Goal: Find specific page/section: Find specific page/section

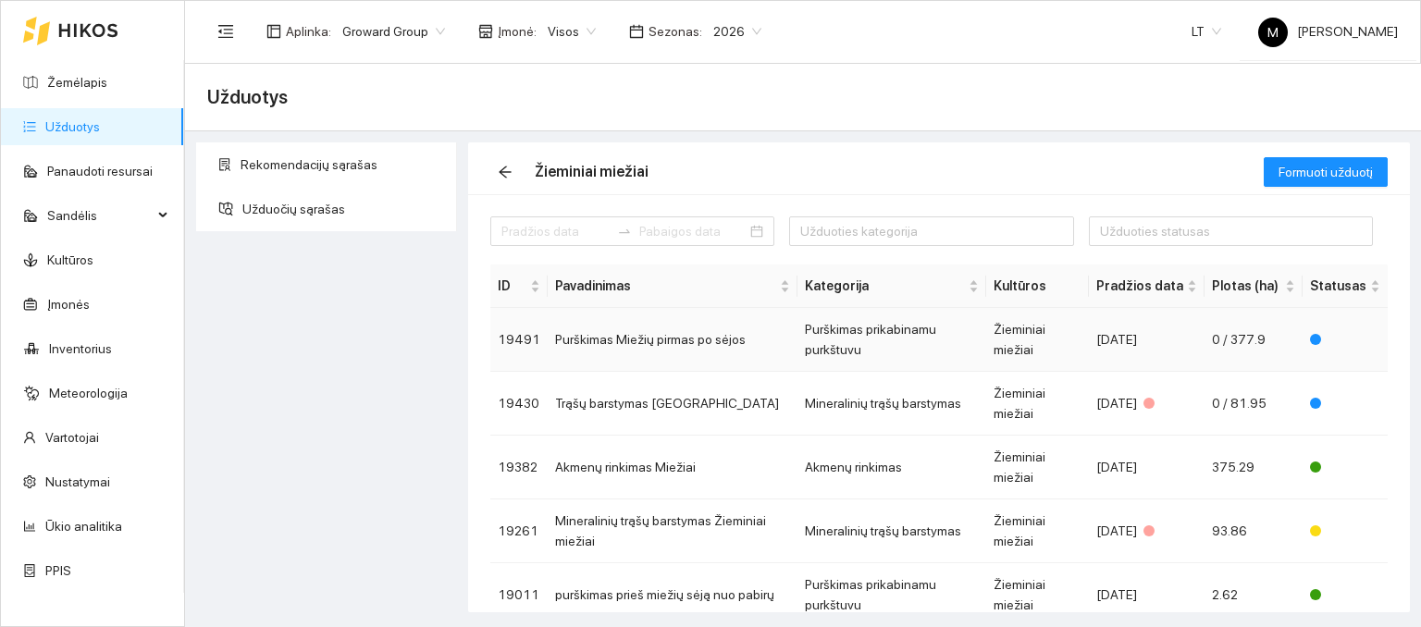
click at [659, 341] on td "Purškimas Miežių pirmas po sėjos" at bounding box center [673, 340] width 250 height 64
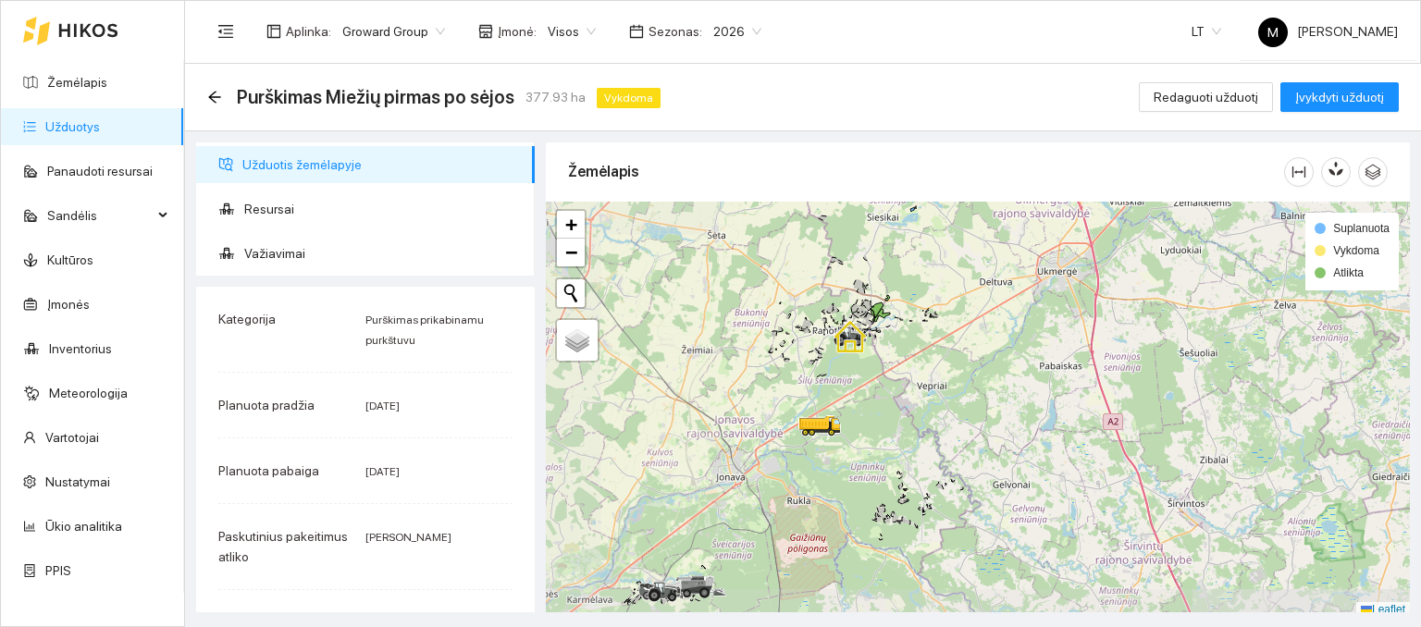
scroll to position [5, 0]
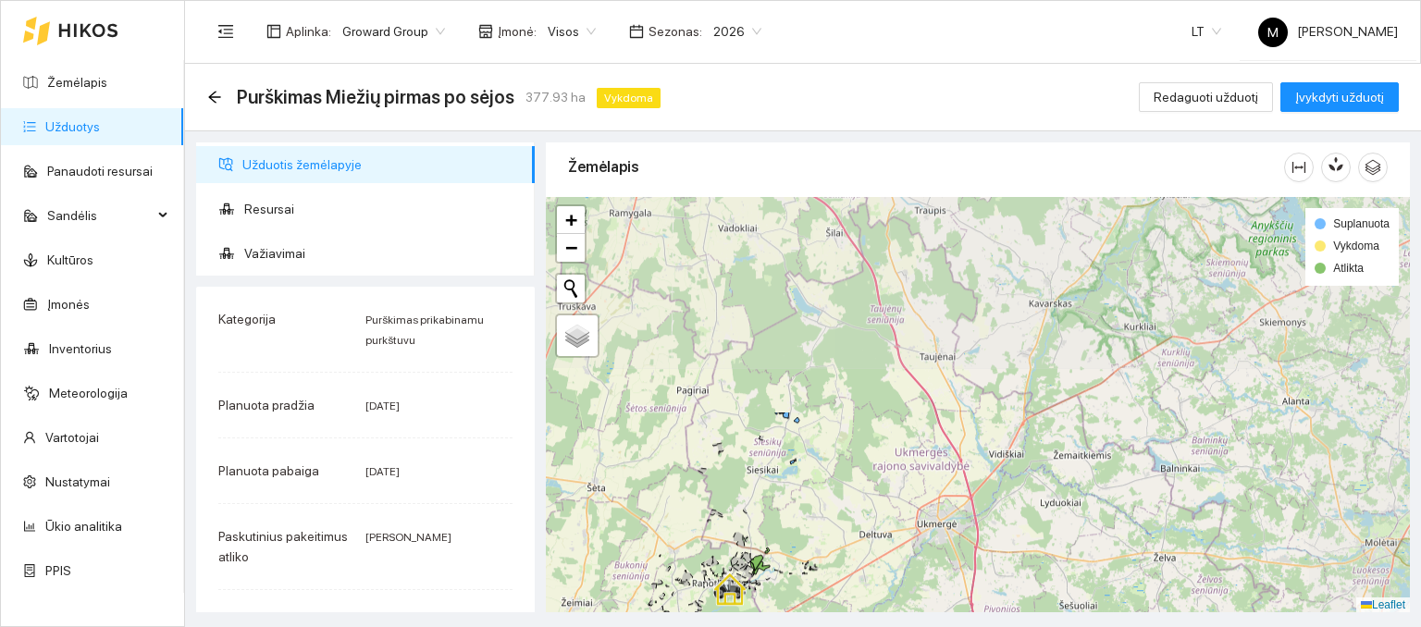
drag, startPoint x: 824, startPoint y: 290, endPoint x: 705, endPoint y: 540, distance: 277.4
click at [705, 540] on div at bounding box center [978, 405] width 864 height 416
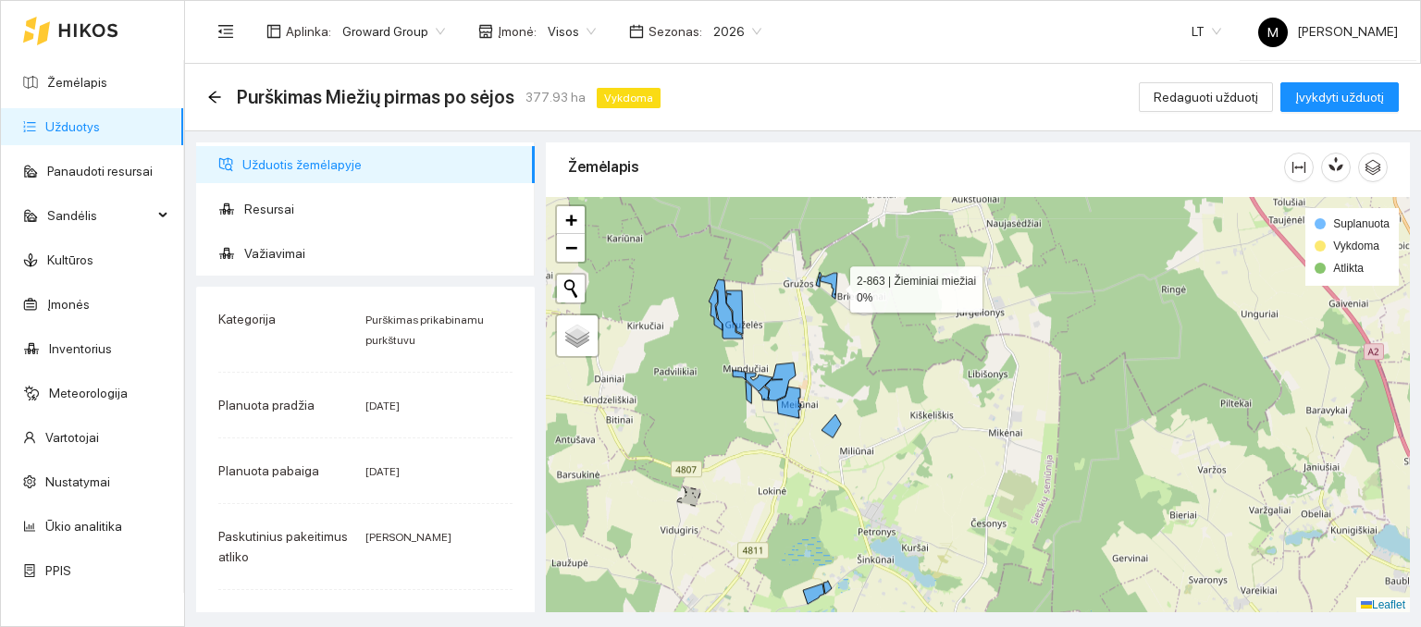
click at [834, 284] on icon at bounding box center [829, 286] width 17 height 26
click at [831, 278] on icon at bounding box center [829, 286] width 17 height 26
click at [89, 90] on link "Žemėlapis" at bounding box center [77, 82] width 60 height 15
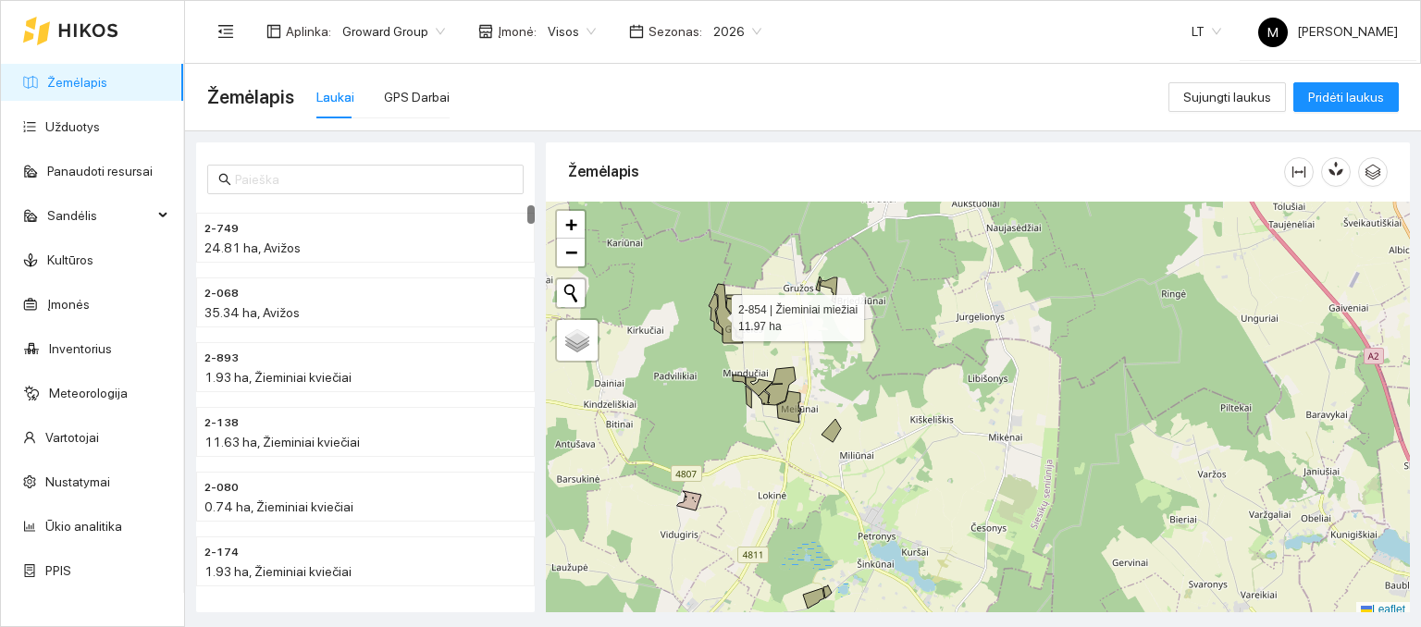
scroll to position [5, 0]
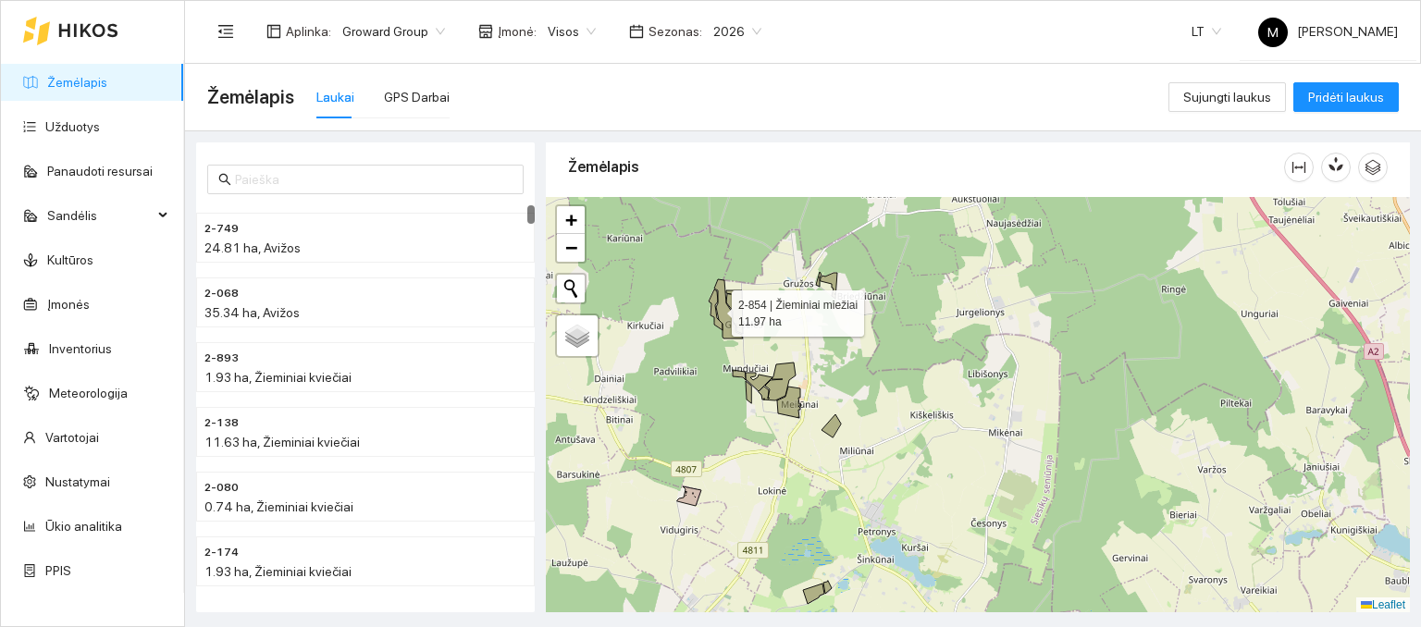
click at [714, 316] on icon at bounding box center [716, 310] width 14 height 41
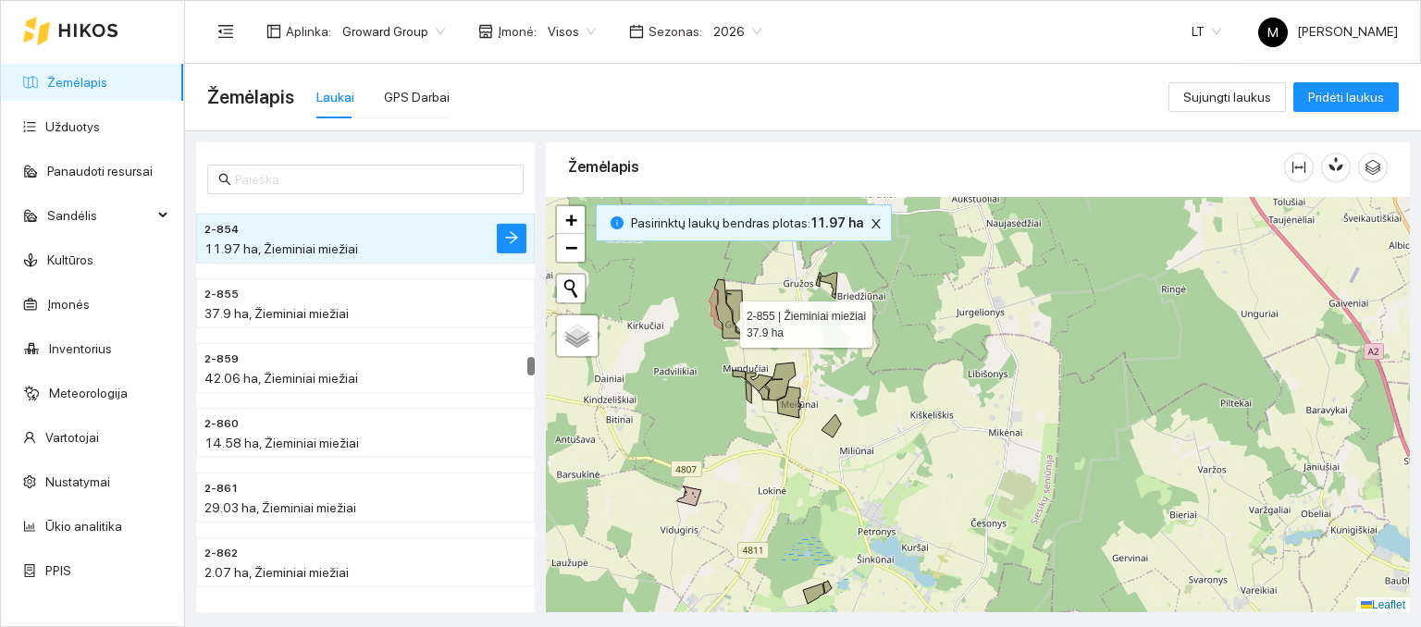
click at [725, 319] on icon at bounding box center [728, 308] width 29 height 59
click at [740, 309] on icon at bounding box center [734, 312] width 17 height 43
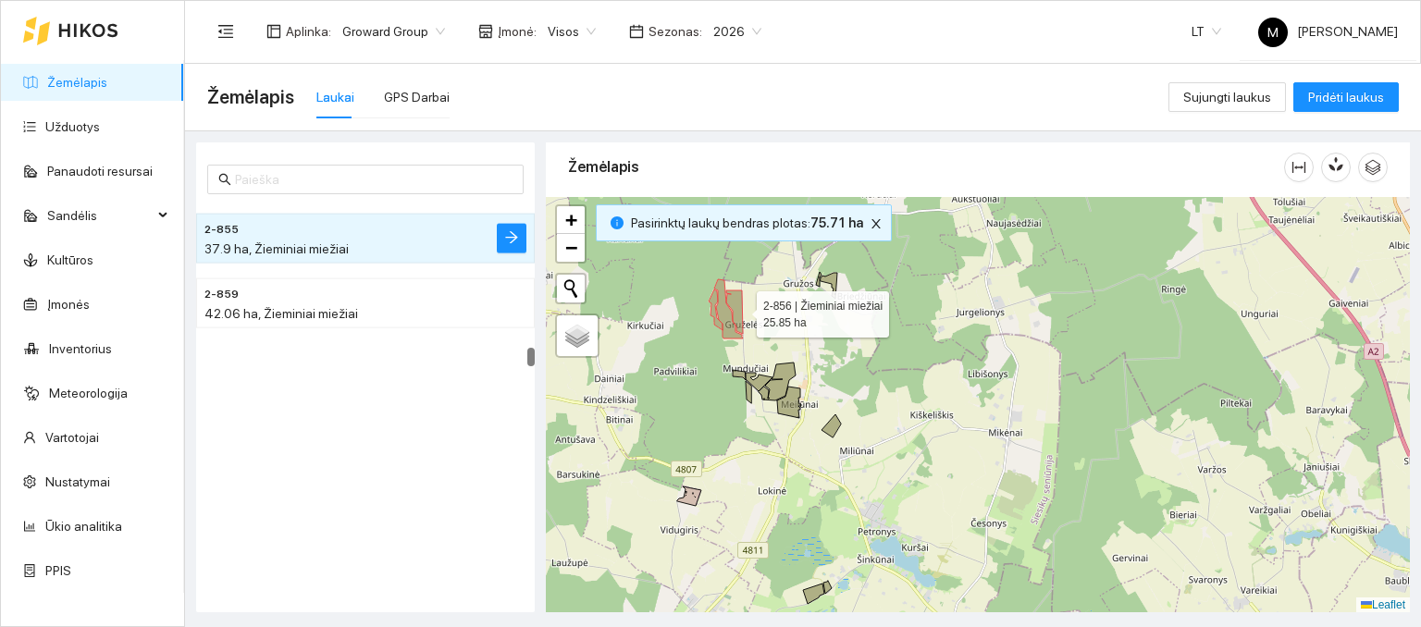
scroll to position [4200, 0]
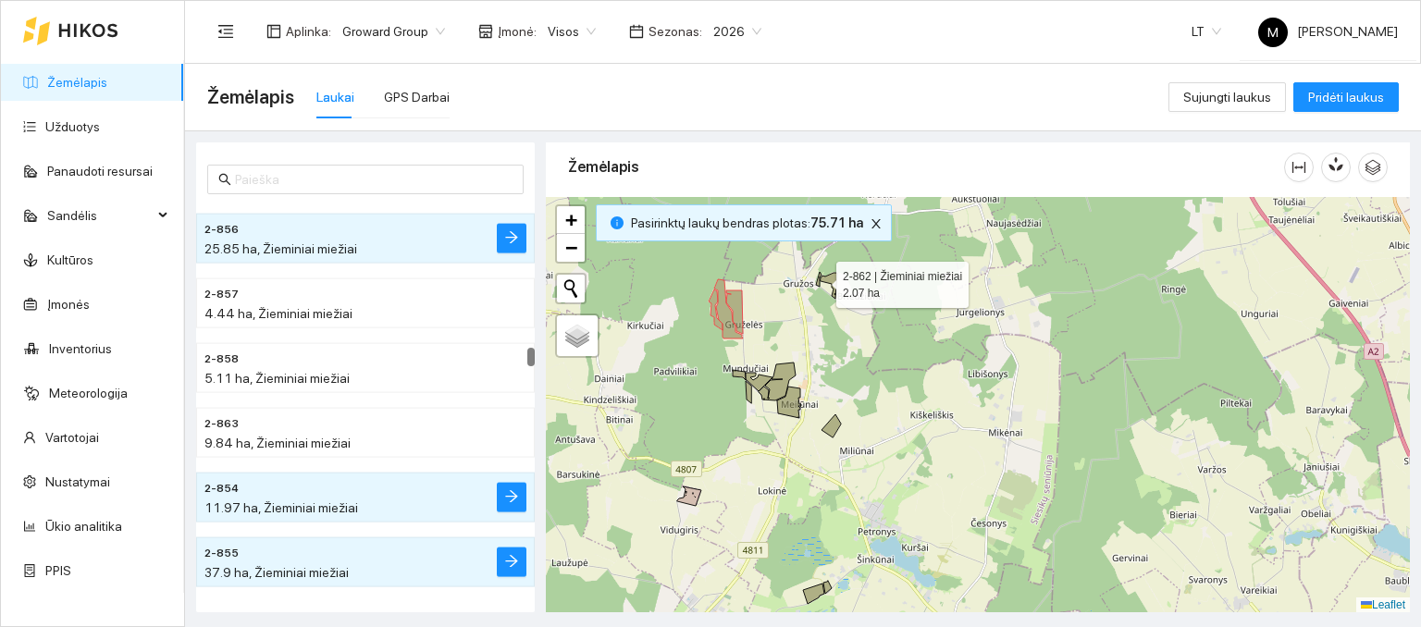
click at [820, 279] on icon at bounding box center [819, 279] width 6 height 15
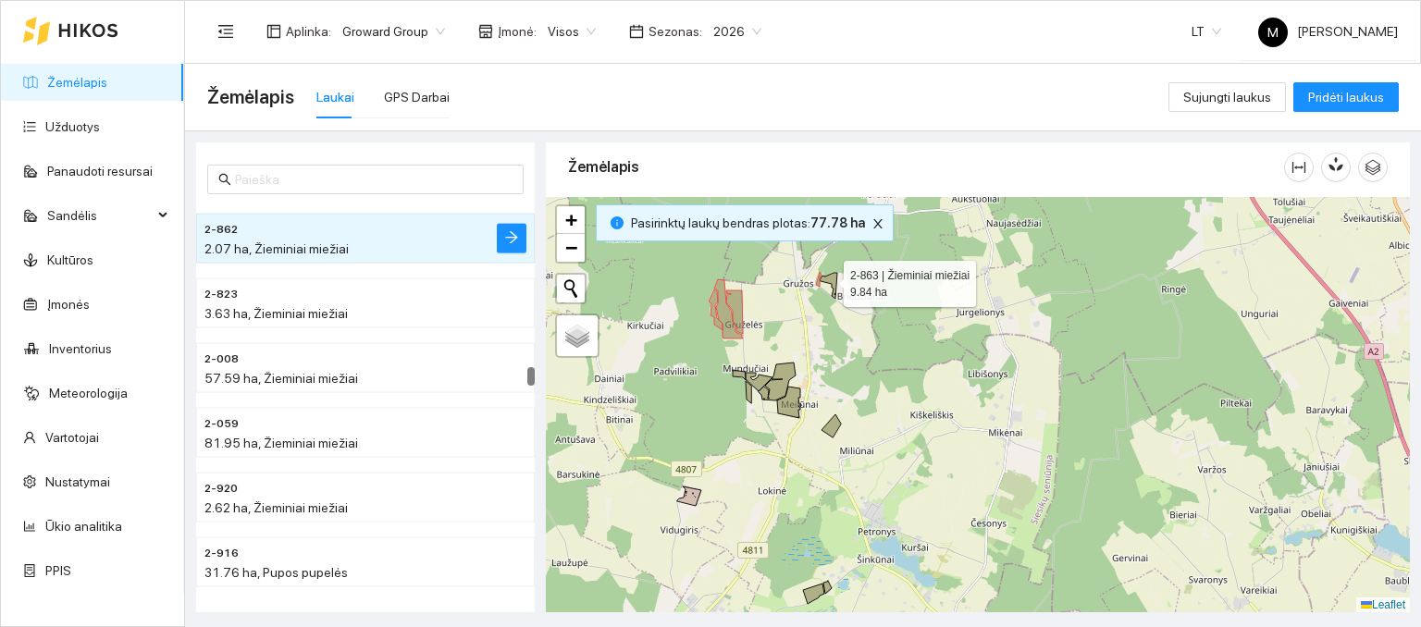
click at [828, 279] on icon at bounding box center [829, 286] width 17 height 26
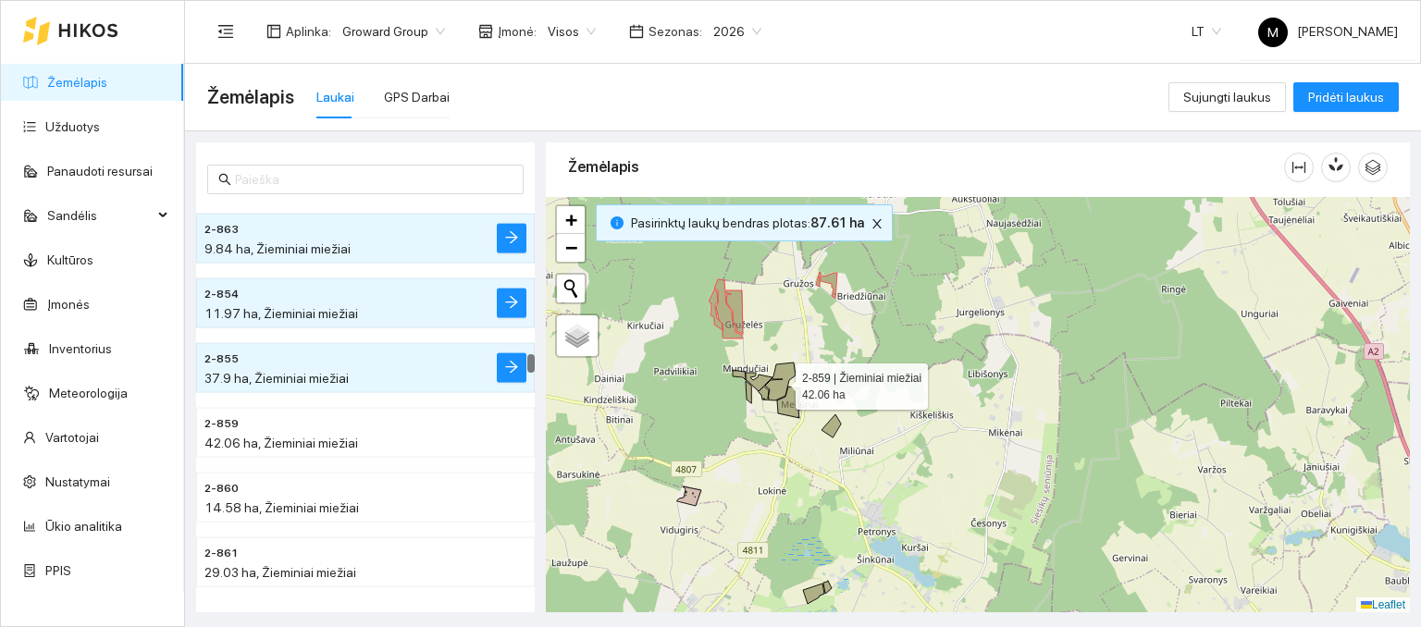
click at [793, 373] on icon at bounding box center [777, 382] width 37 height 38
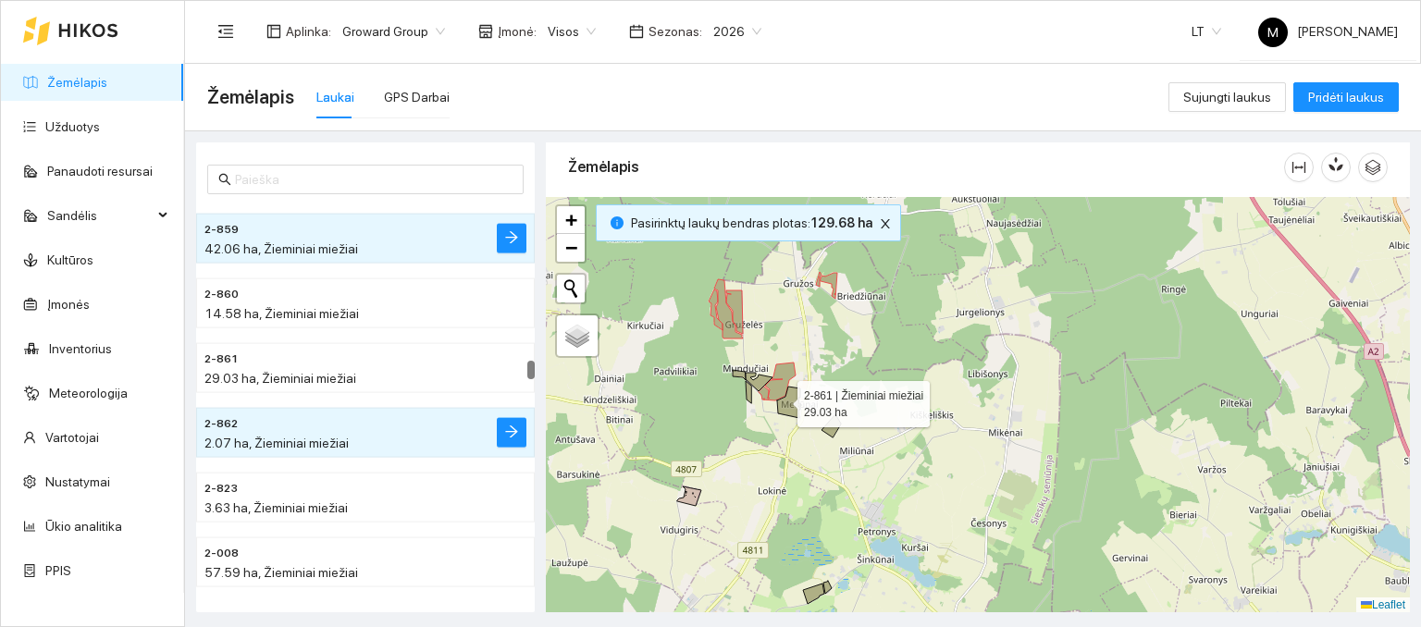
click at [783, 402] on icon at bounding box center [789, 402] width 24 height 31
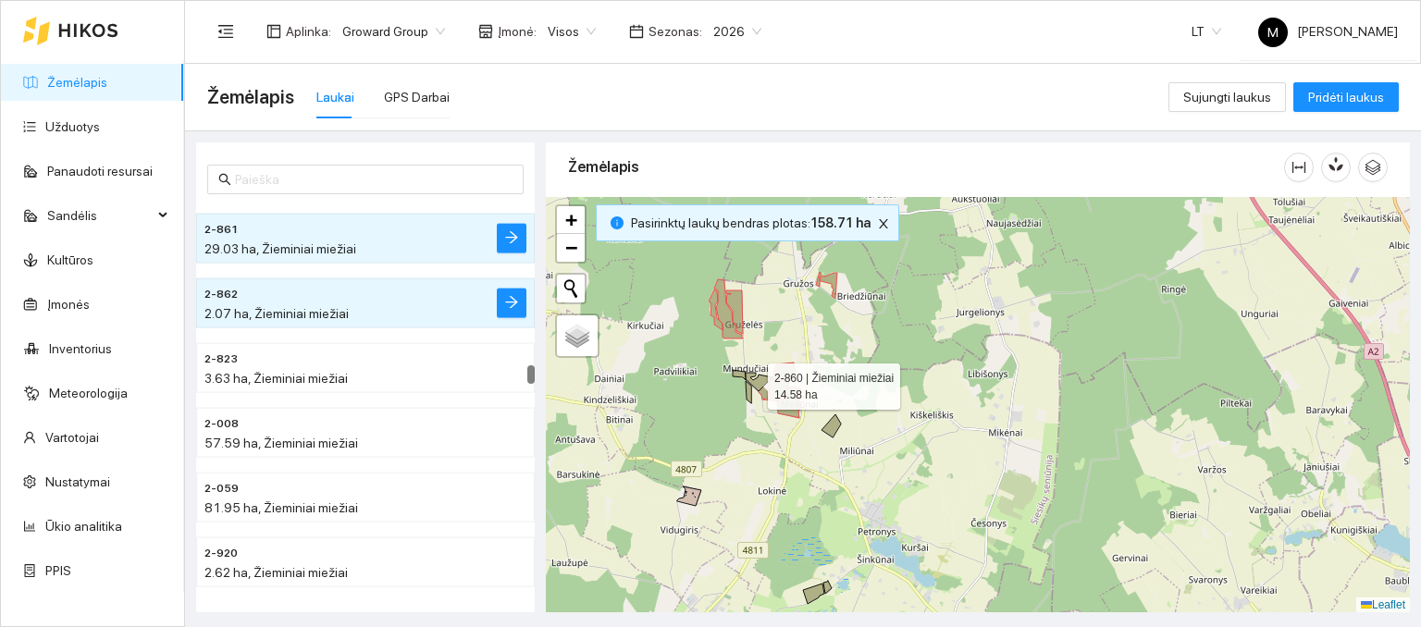
click at [751, 380] on icon at bounding box center [759, 382] width 27 height 19
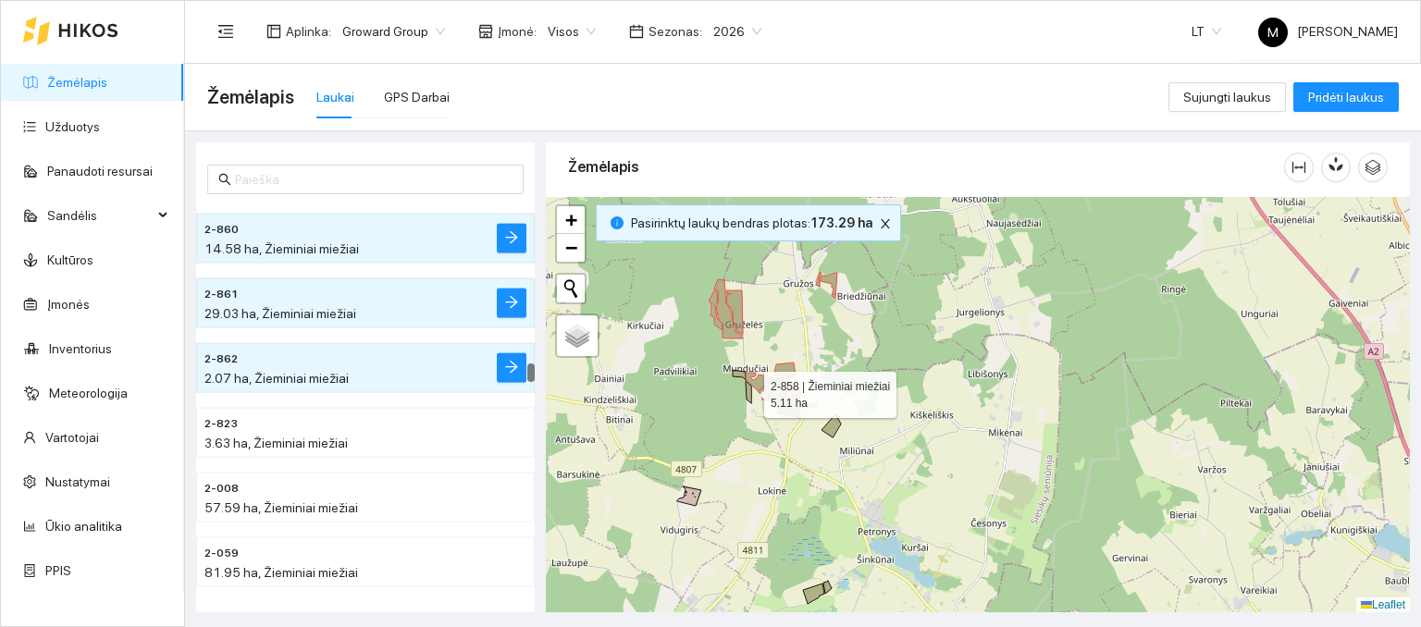
click at [748, 390] on icon at bounding box center [749, 392] width 6 height 22
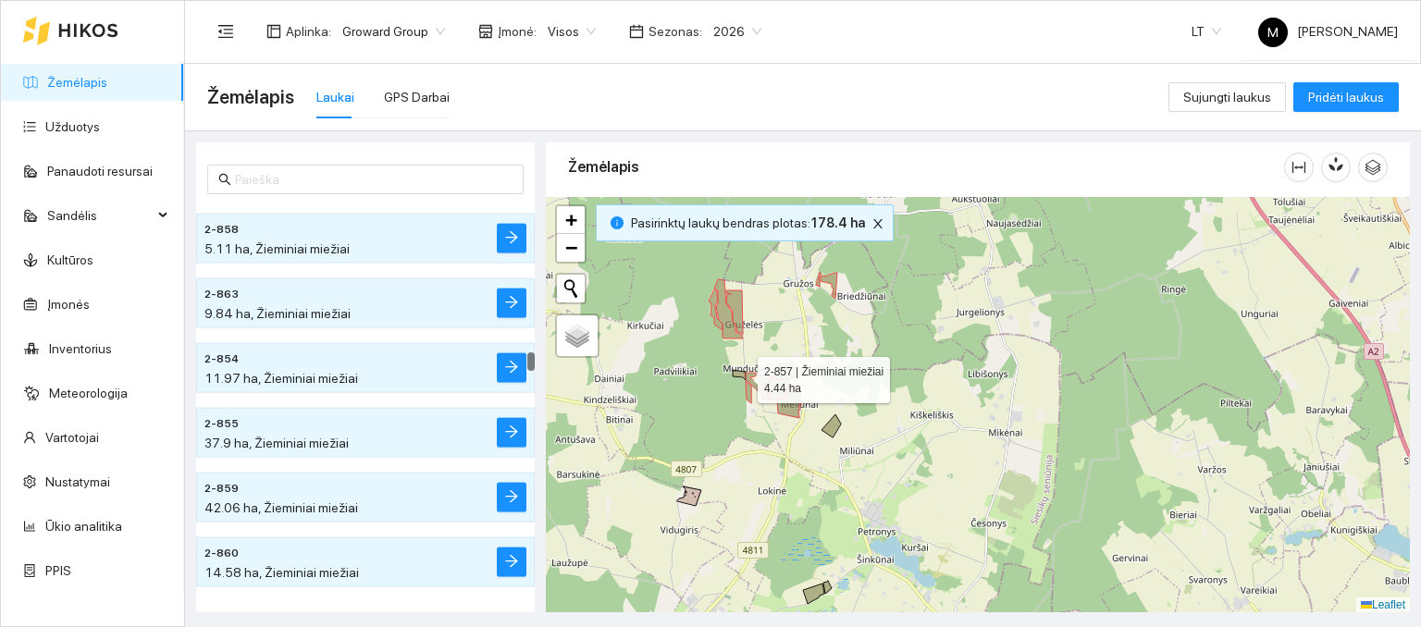
click at [740, 374] on icon at bounding box center [739, 375] width 13 height 10
click at [838, 429] on div at bounding box center [978, 405] width 864 height 416
click at [825, 424] on div at bounding box center [978, 405] width 864 height 416
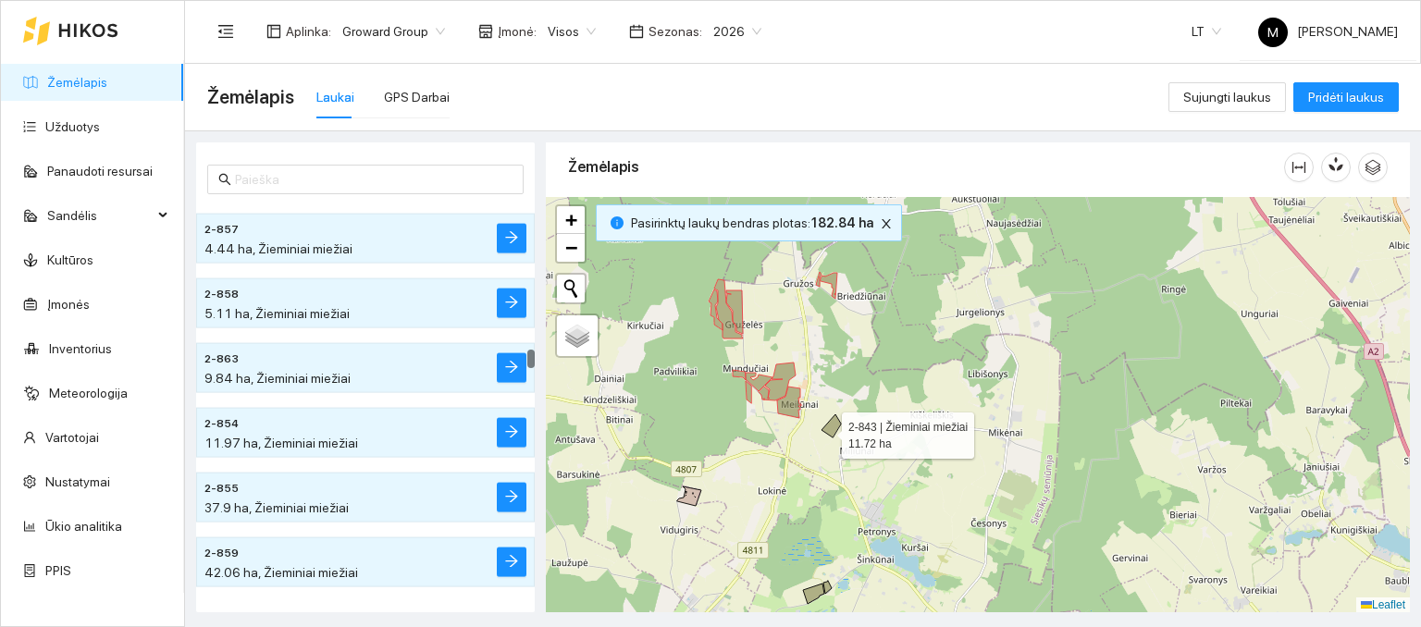
click at [826, 430] on icon at bounding box center [831, 426] width 19 height 23
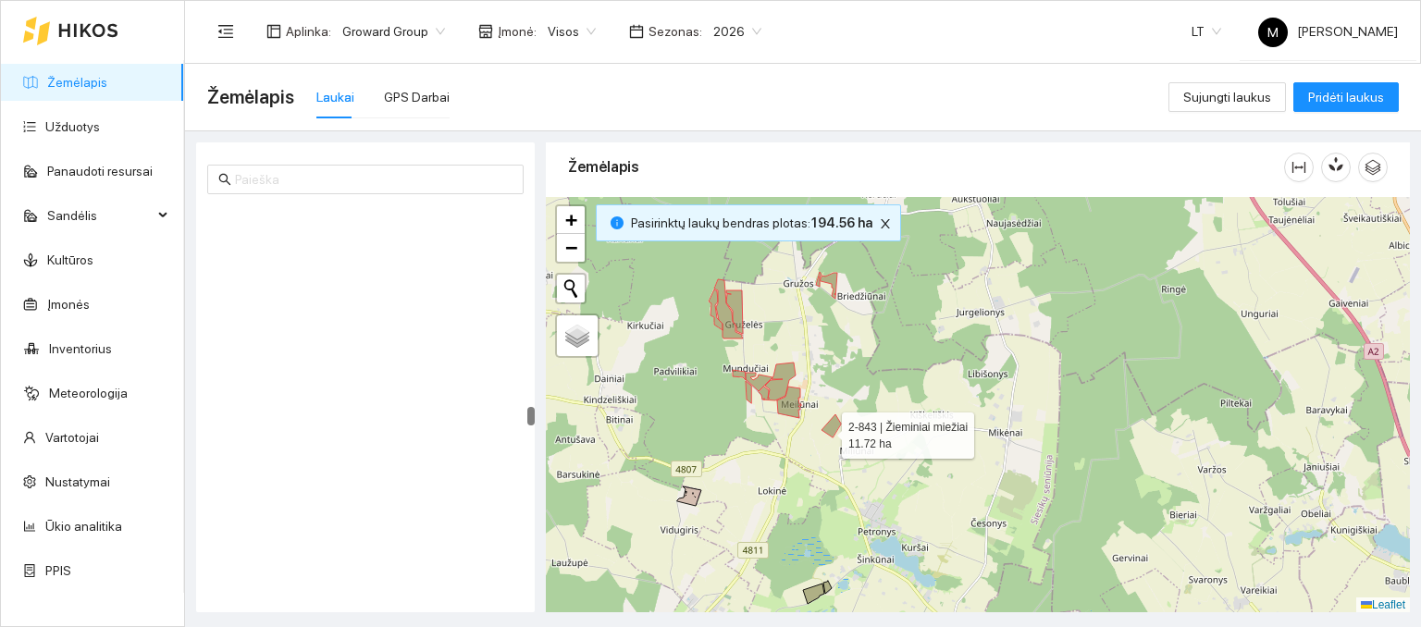
scroll to position [5947, 0]
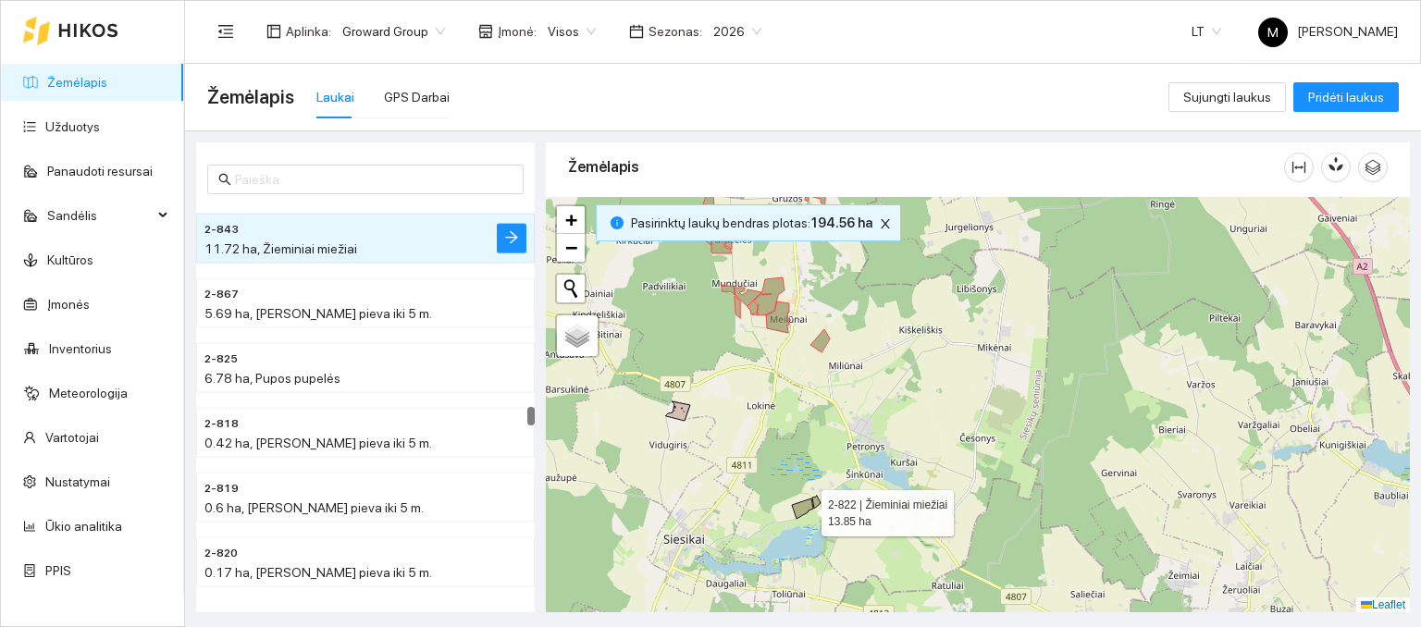
click at [805, 506] on icon at bounding box center [802, 509] width 21 height 20
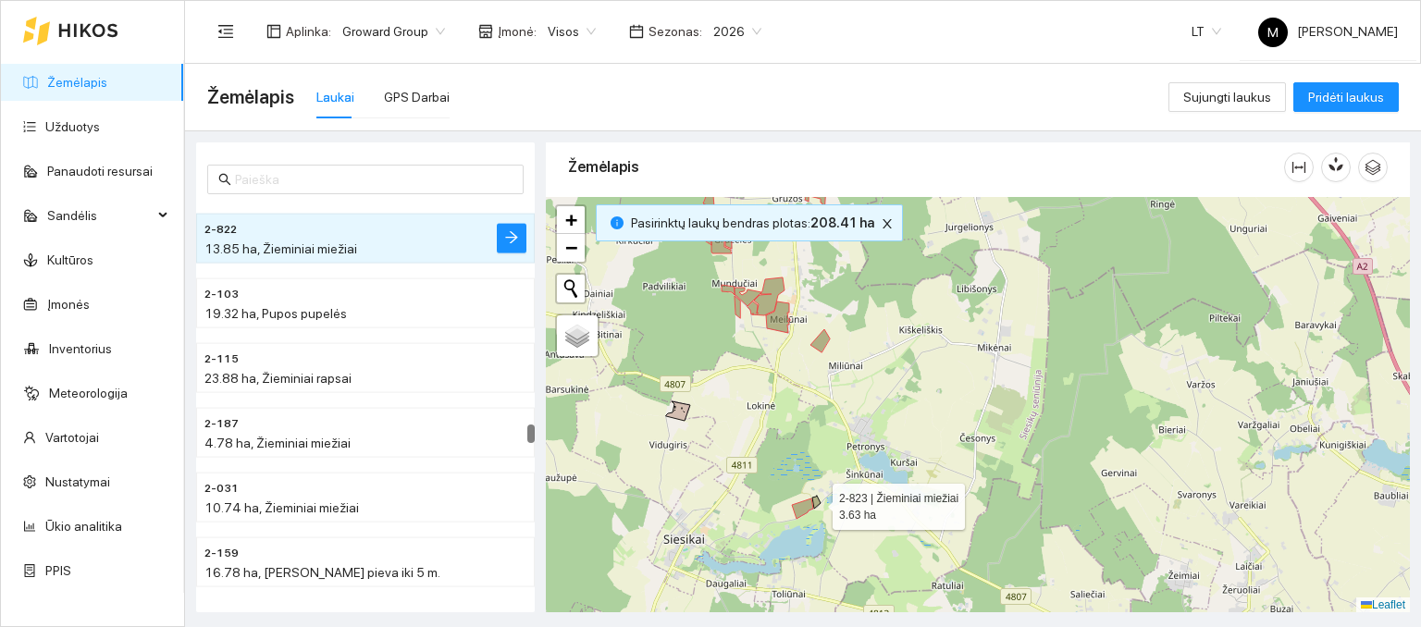
click at [819, 501] on icon at bounding box center [817, 502] width 8 height 13
